Goal: Task Accomplishment & Management: Complete application form

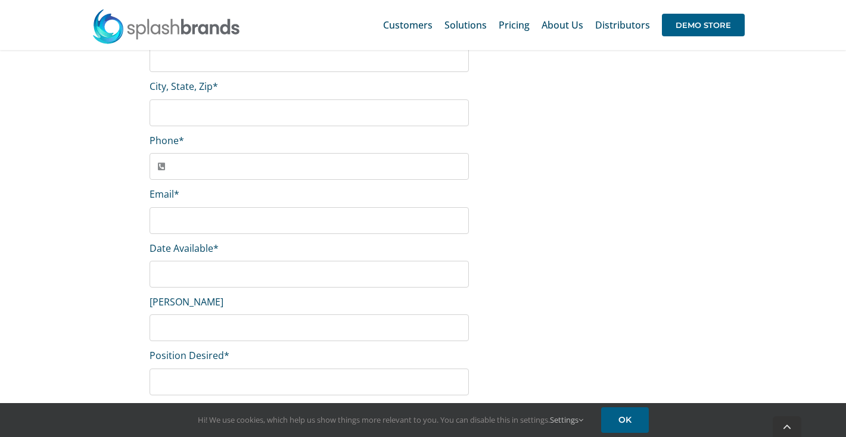
scroll to position [238, 0]
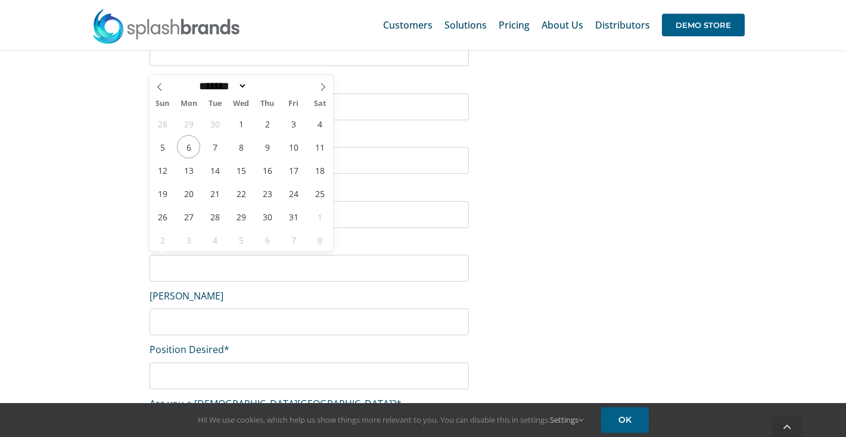
click at [269, 267] on input "Date Available *" at bounding box center [308, 268] width 319 height 27
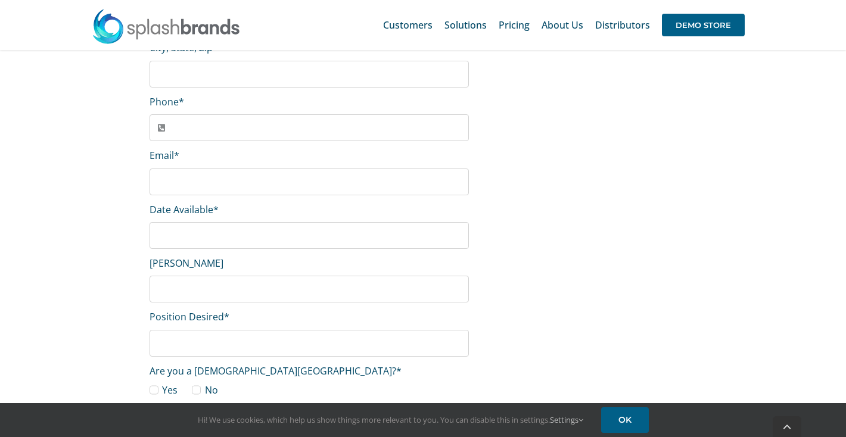
scroll to position [277, 0]
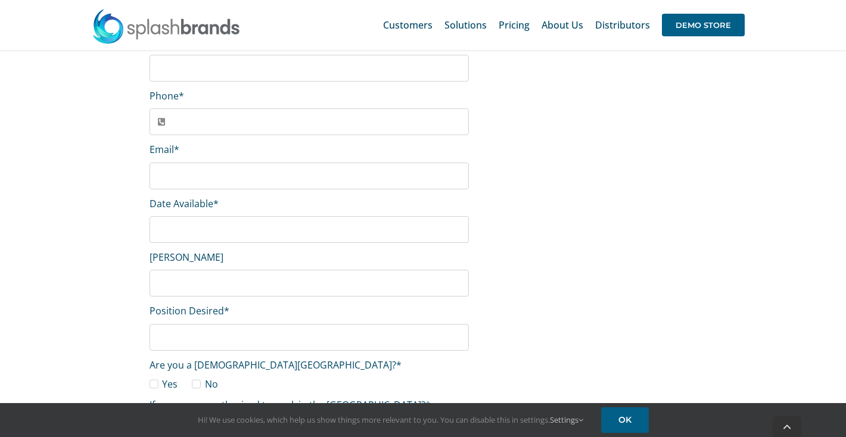
click at [289, 283] on input "[PERSON_NAME]" at bounding box center [308, 283] width 319 height 27
click at [294, 330] on input "Position Desired *" at bounding box center [308, 337] width 319 height 27
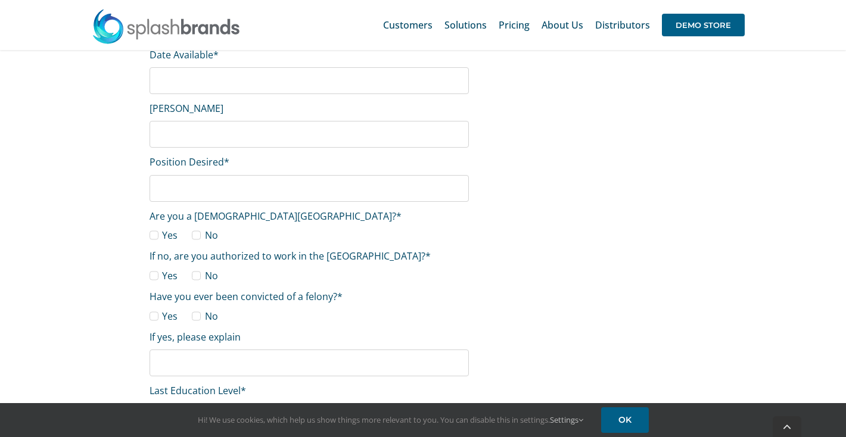
scroll to position [426, 0]
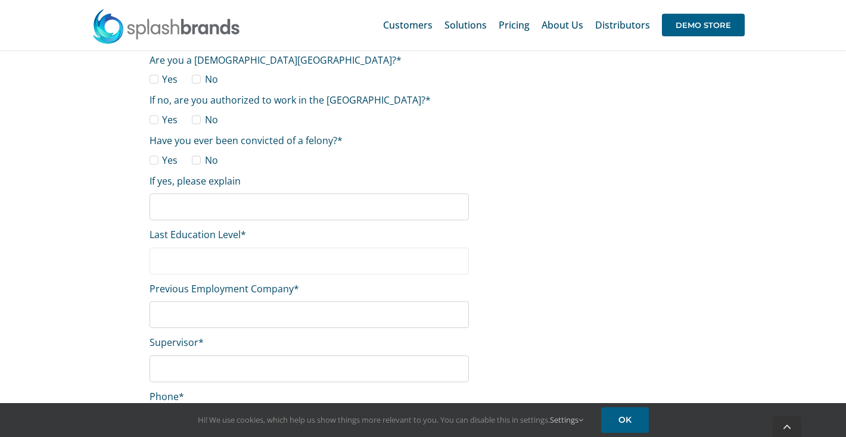
scroll to position [583, 0]
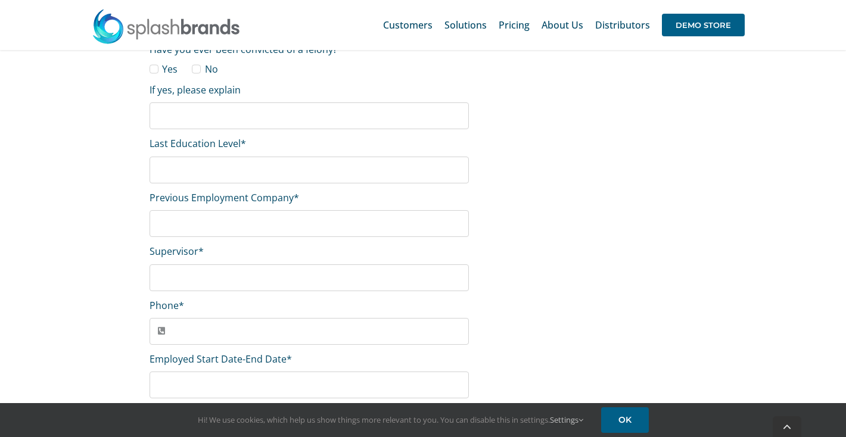
scroll to position [673, 0]
click at [345, 271] on input "Supervisor *" at bounding box center [308, 277] width 319 height 27
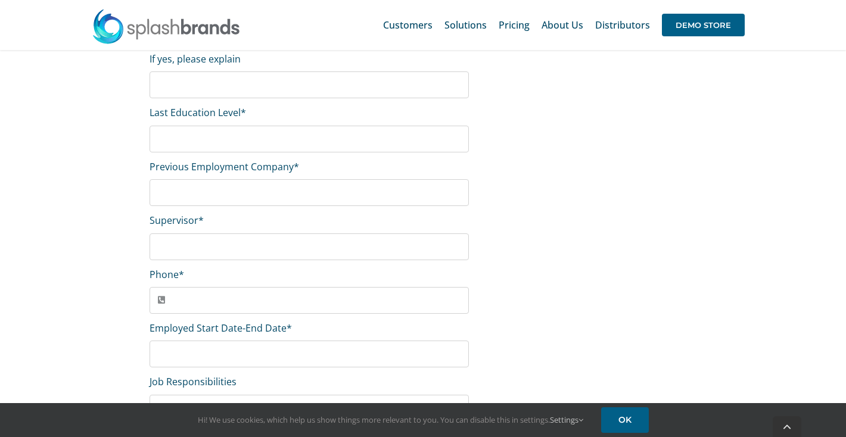
scroll to position [705, 0]
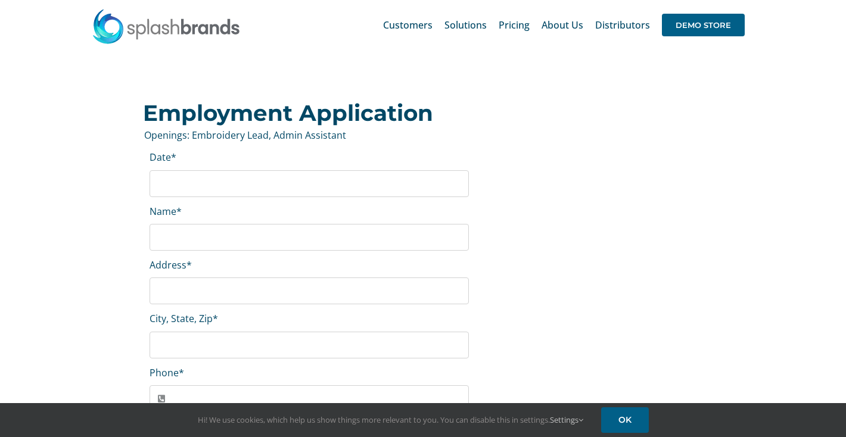
scroll to position [0, 0]
